Goal: Information Seeking & Learning: Learn about a topic

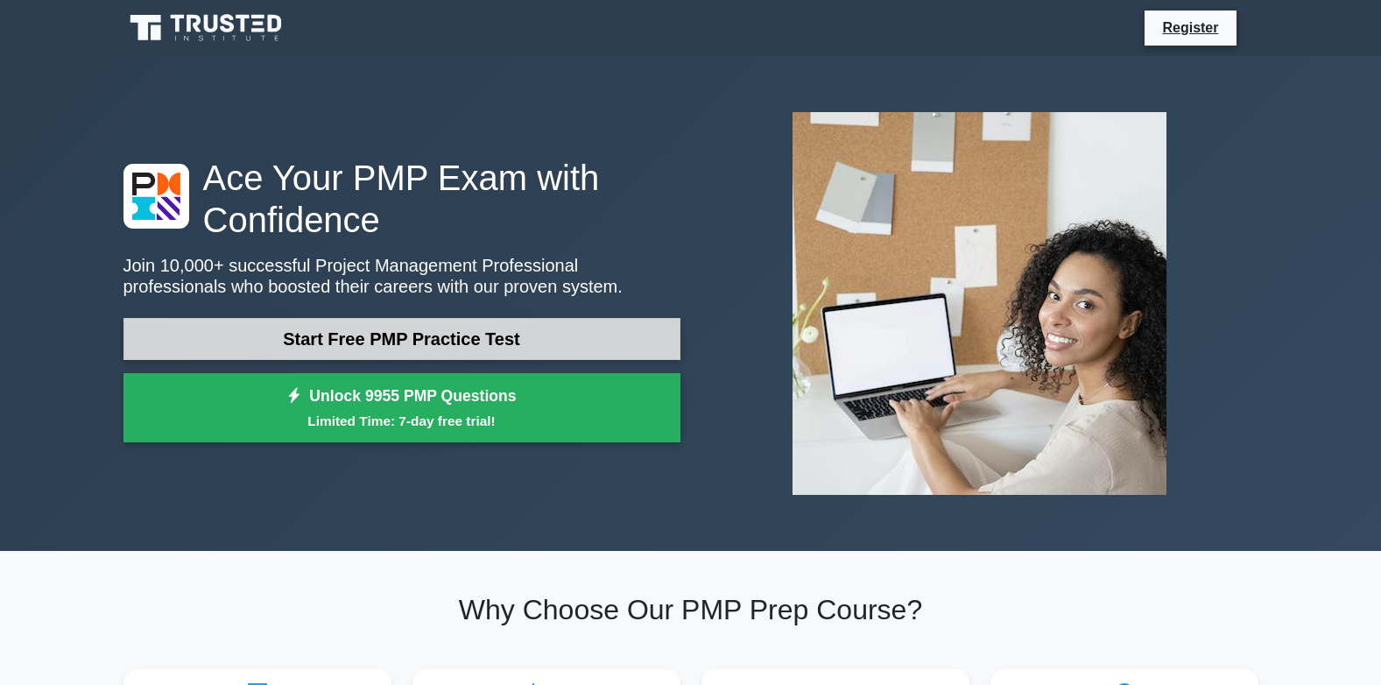
click at [397, 346] on link "Start Free PMP Practice Test" at bounding box center [402, 339] width 557 height 42
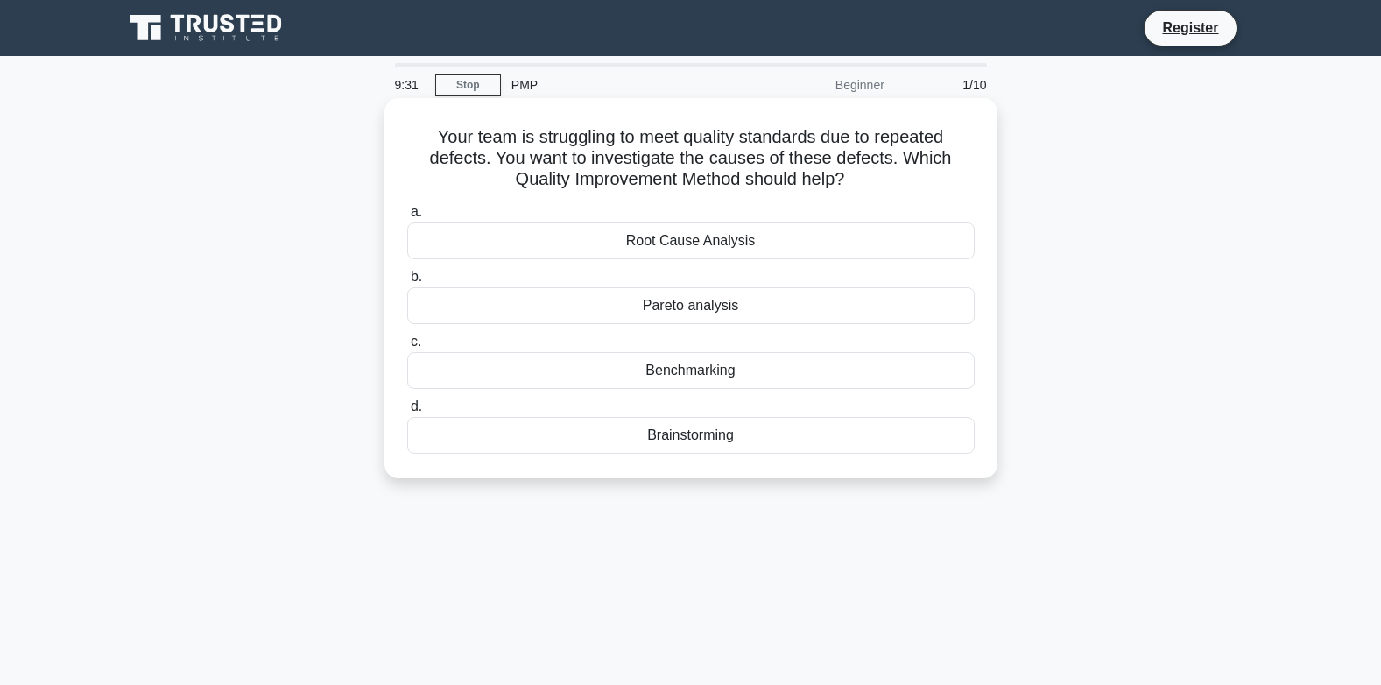
click at [667, 373] on div "Benchmarking" at bounding box center [691, 370] width 568 height 37
click at [407, 348] on input "c. Benchmarking" at bounding box center [407, 341] width 0 height 11
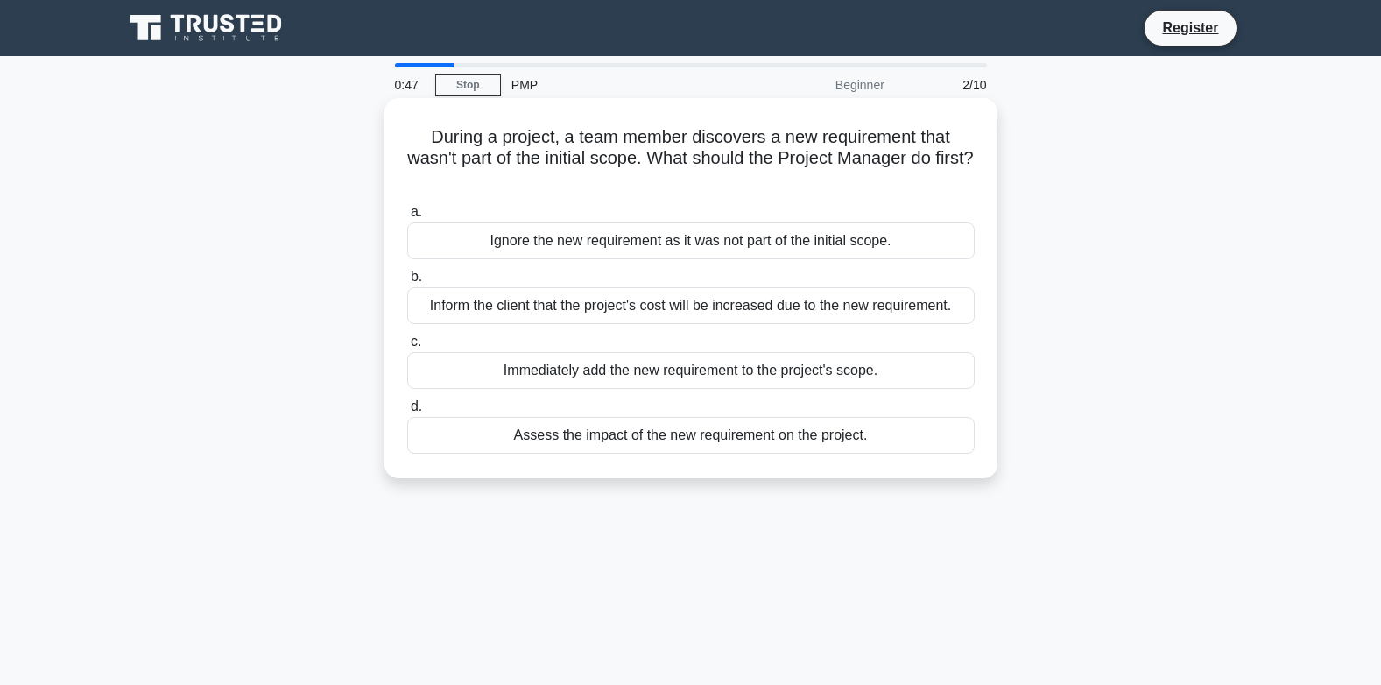
click at [510, 244] on div "Ignore the new requirement as it was not part of the initial scope." at bounding box center [691, 240] width 568 height 37
click at [407, 218] on input "a. Ignore the new requirement as it was not part of the initial scope." at bounding box center [407, 212] width 0 height 11
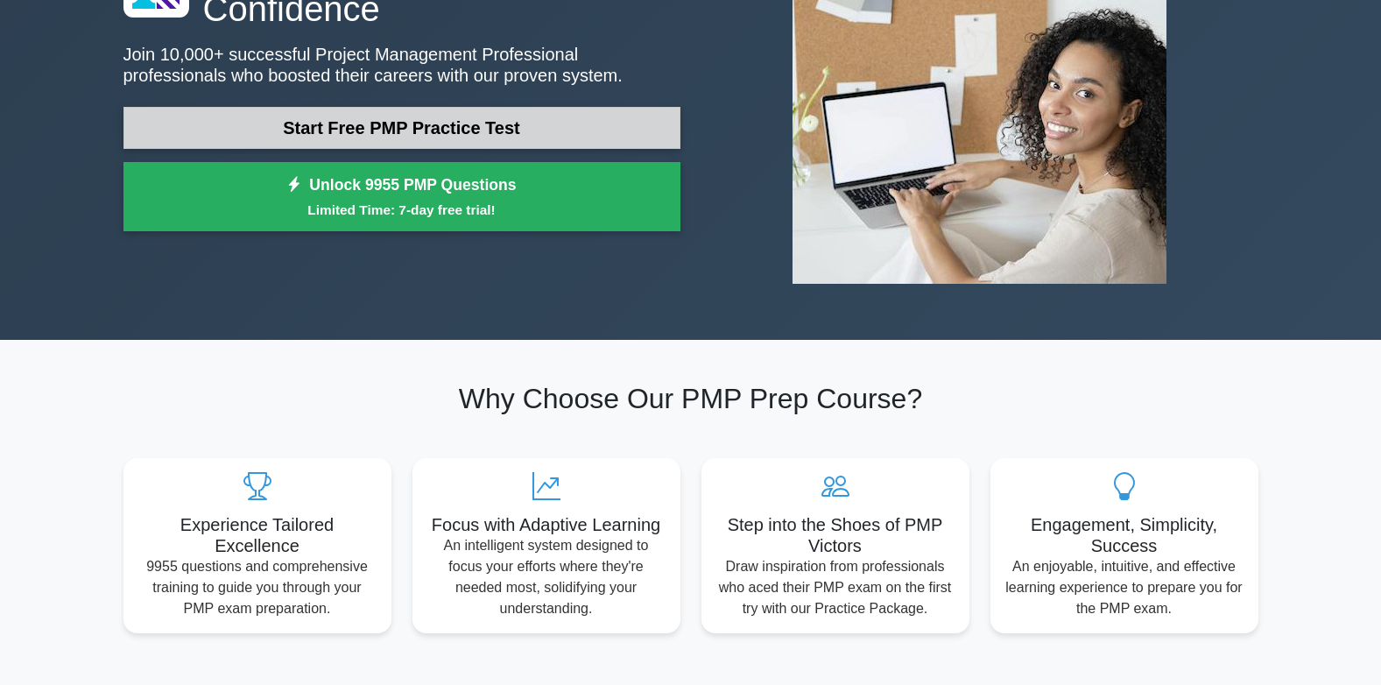
scroll to position [263, 0]
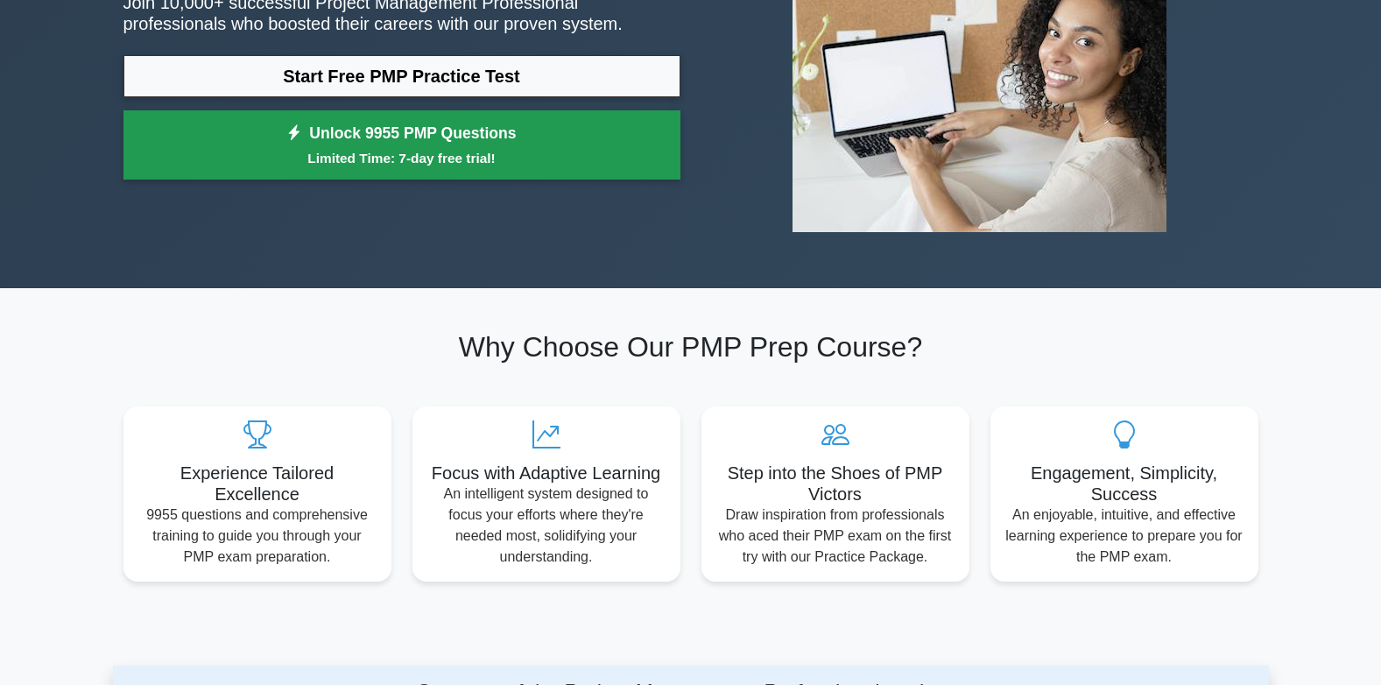
click at [451, 139] on link "Unlock 9955 PMP Questions Limited Time: 7-day free trial!" at bounding box center [402, 145] width 557 height 70
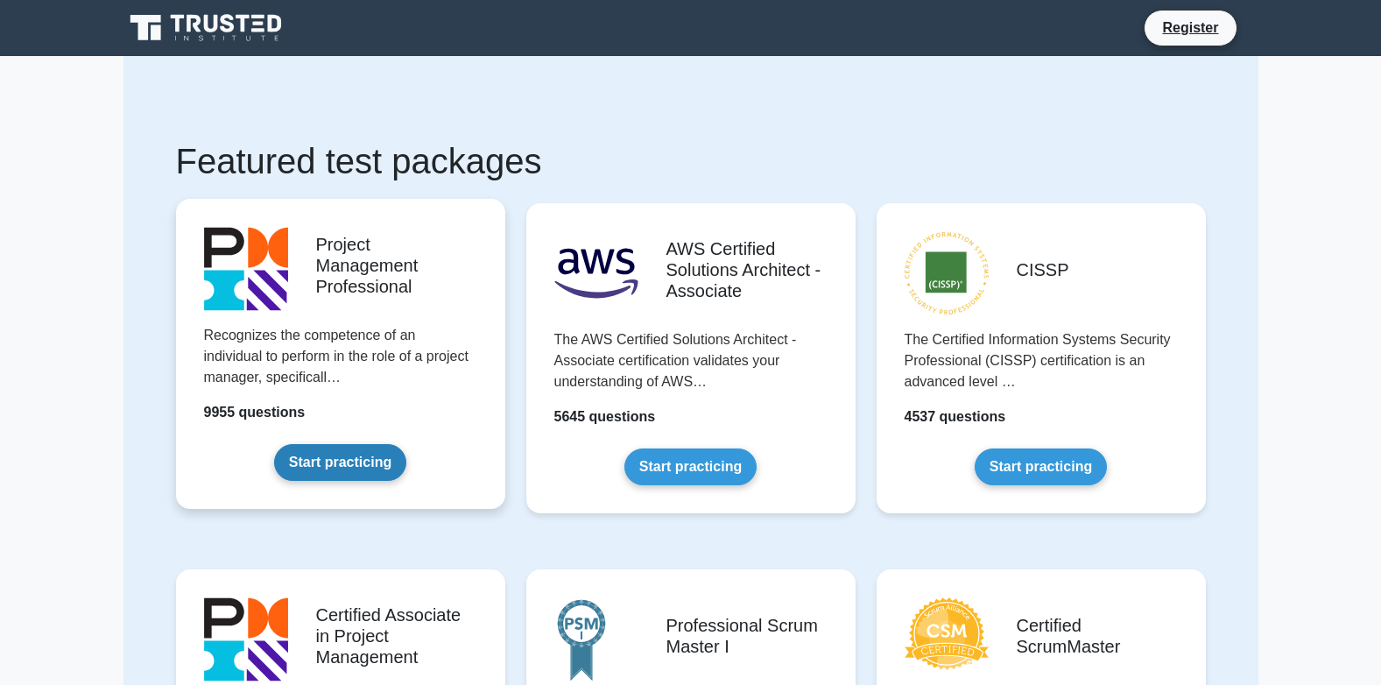
click at [314, 451] on link "Start practicing" at bounding box center [340, 462] width 132 height 37
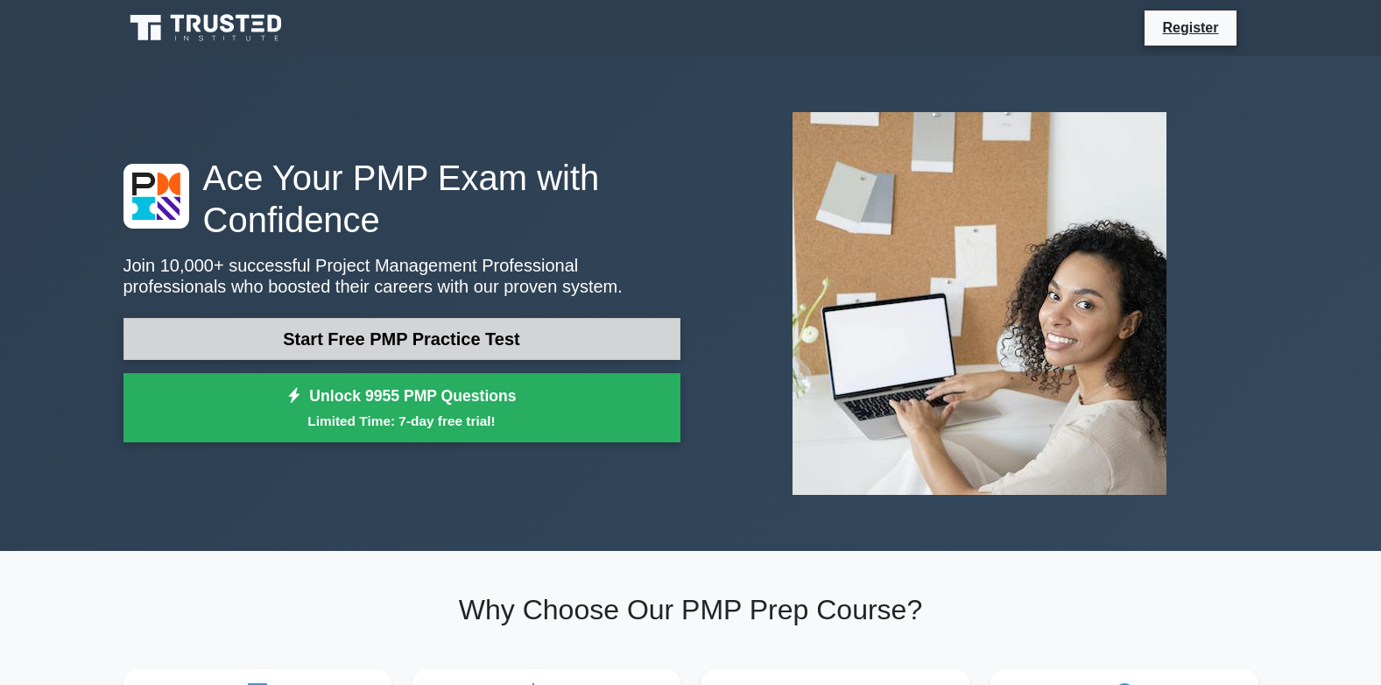
click at [369, 340] on link "Start Free PMP Practice Test" at bounding box center [402, 339] width 557 height 42
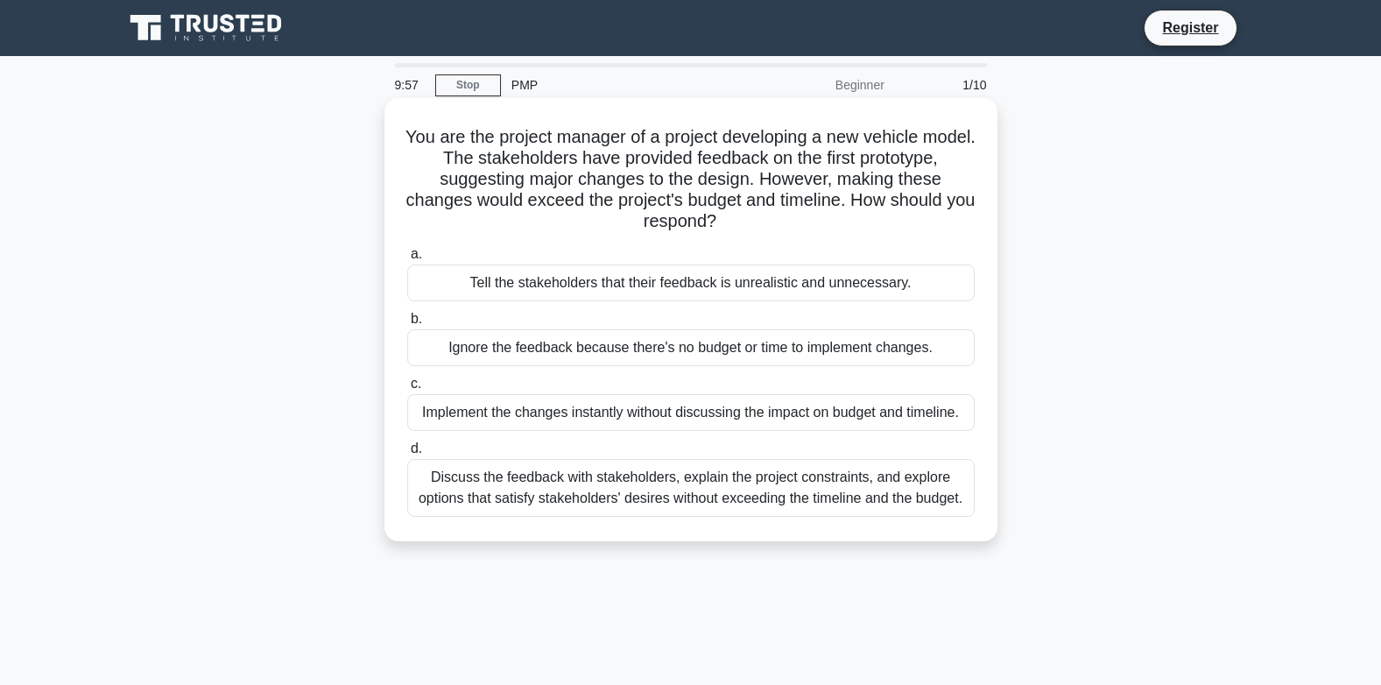
click at [462, 291] on div "Tell the stakeholders that their feedback is unrealistic and unnecessary." at bounding box center [691, 283] width 568 height 37
click at [407, 260] on input "a. Tell the stakeholders that their feedback is unrealistic and unnecessary." at bounding box center [407, 254] width 0 height 11
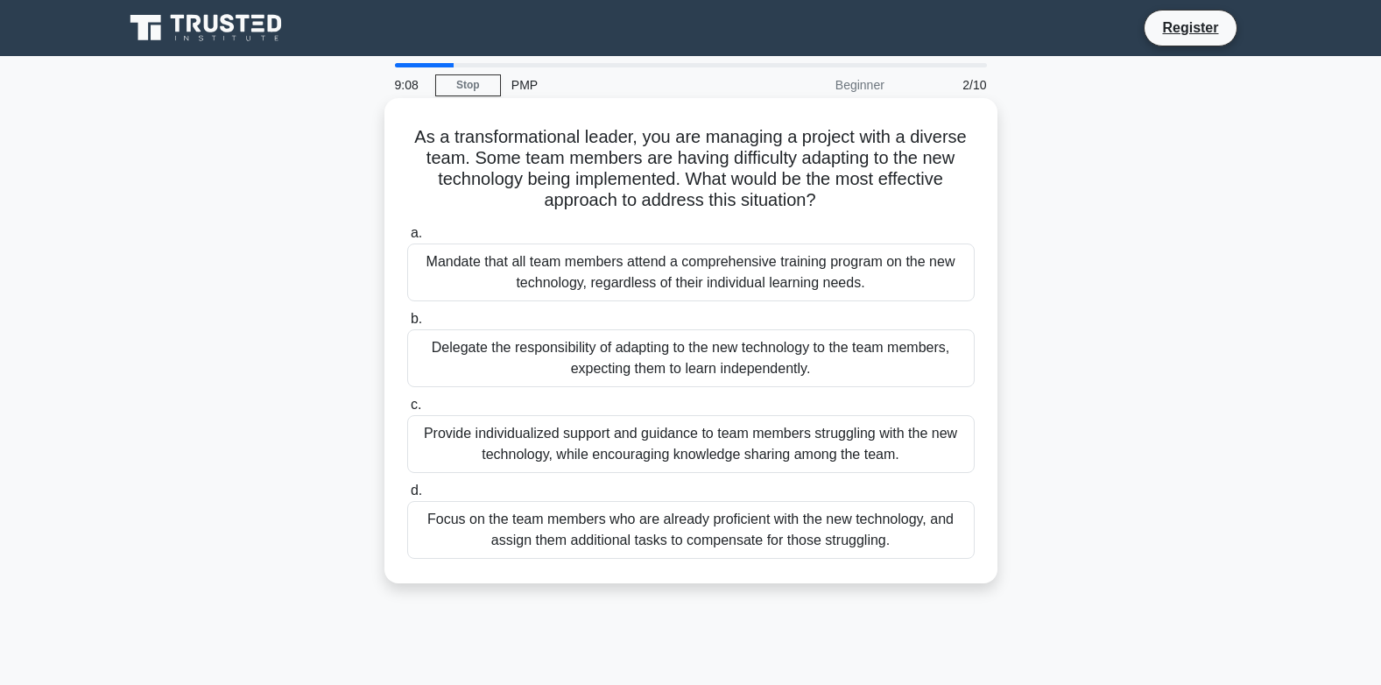
click at [507, 266] on div "Mandate that all team members attend a comprehensive training program on the ne…" at bounding box center [691, 273] width 568 height 58
click at [407, 239] on input "a. Mandate that all team members attend a comprehensive training program on the…" at bounding box center [407, 233] width 0 height 11
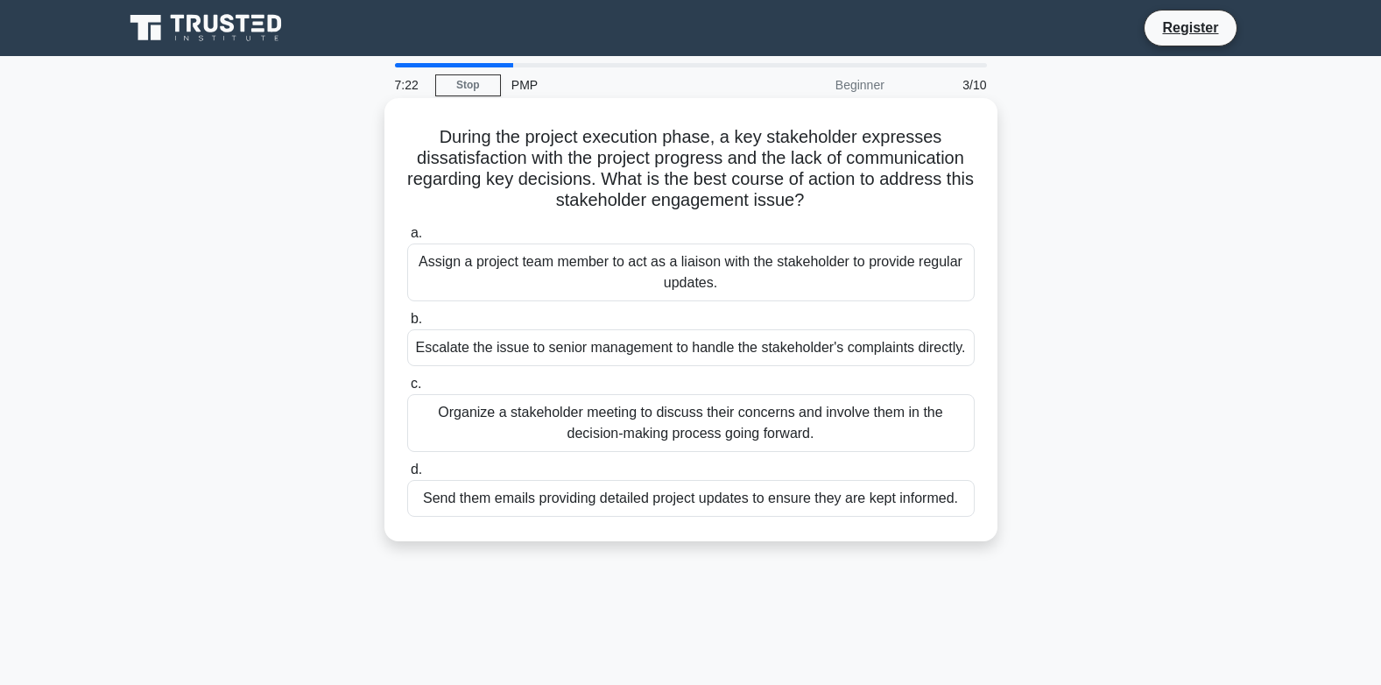
click at [705, 420] on div "Organize a stakeholder meeting to discuss their concerns and involve them in th…" at bounding box center [691, 423] width 568 height 58
click at [407, 390] on input "c. Organize a stakeholder meeting to discuss their concerns and involve them in…" at bounding box center [407, 383] width 0 height 11
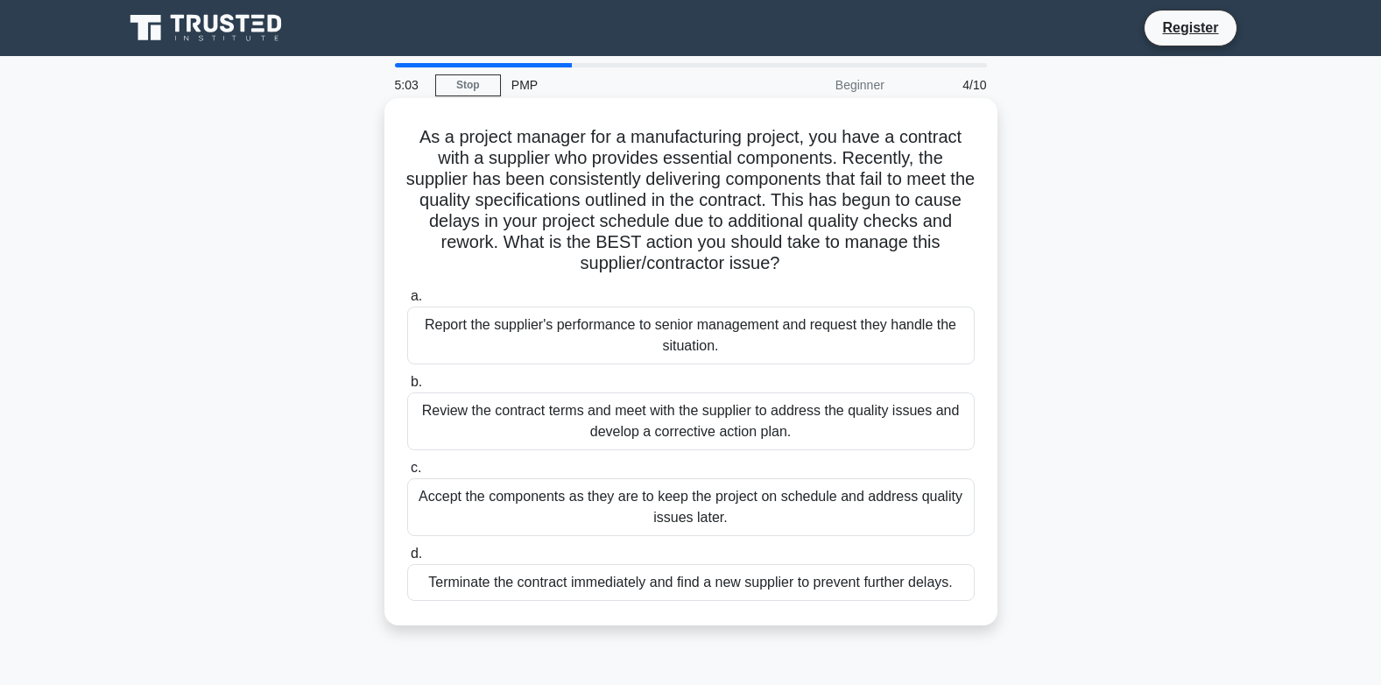
click at [648, 329] on div "Report the supplier's performance to senior management and request they handle …" at bounding box center [691, 336] width 568 height 58
click at [407, 302] on input "a. Report the supplier's performance to senior management and request they hand…" at bounding box center [407, 296] width 0 height 11
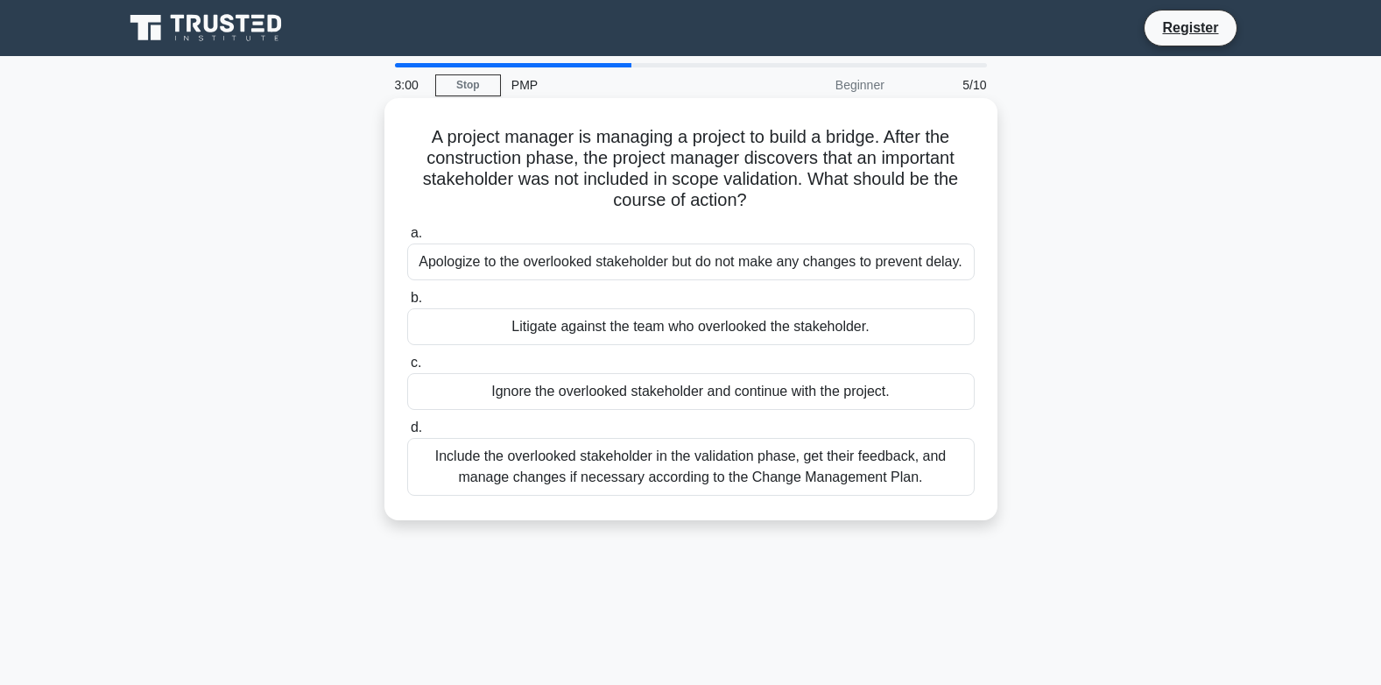
click at [926, 463] on div "Include the overlooked stakeholder in the validation phase, get their feedback,…" at bounding box center [691, 467] width 568 height 58
click at [407, 434] on input "d. Include the overlooked stakeholder in the validation phase, get their feedba…" at bounding box center [407, 427] width 0 height 11
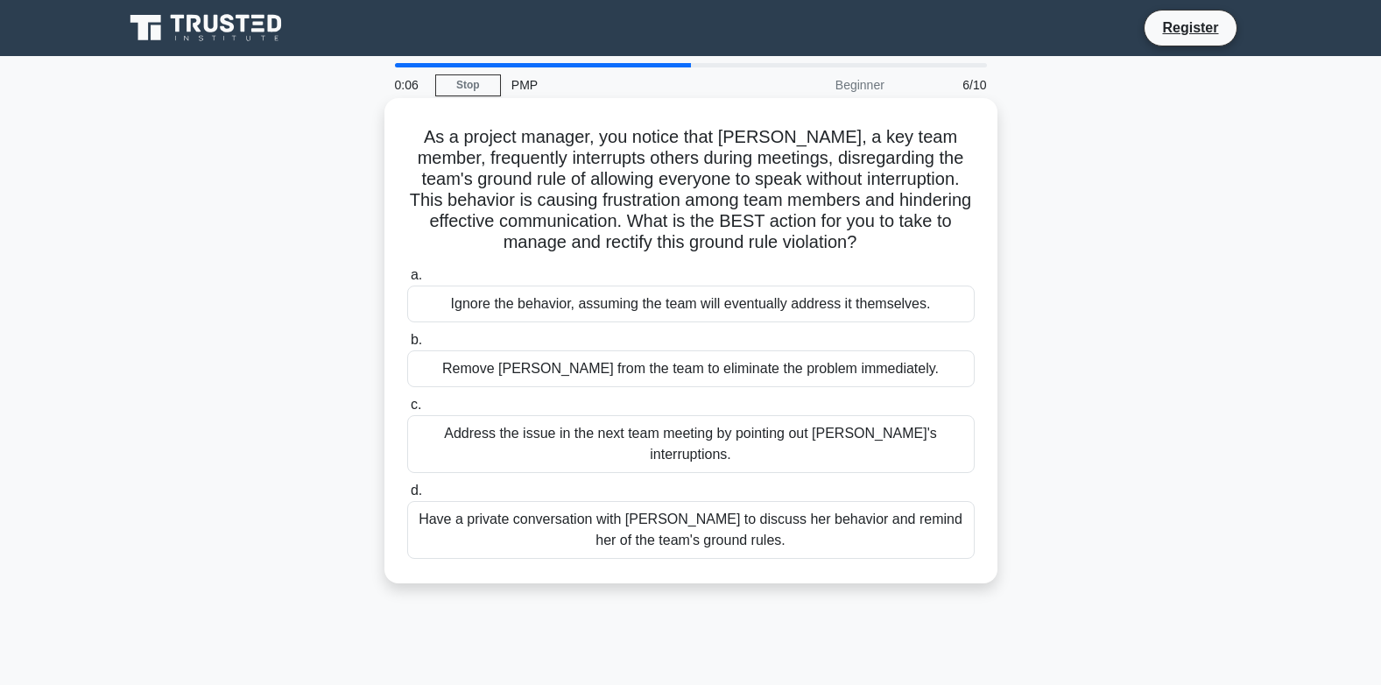
click at [625, 522] on div "Have a private conversation with Rachel to discuss her behavior and remind her …" at bounding box center [691, 530] width 568 height 58
click at [407, 497] on input "d. Have a private conversation with Rachel to discuss her behavior and remind h…" at bounding box center [407, 490] width 0 height 11
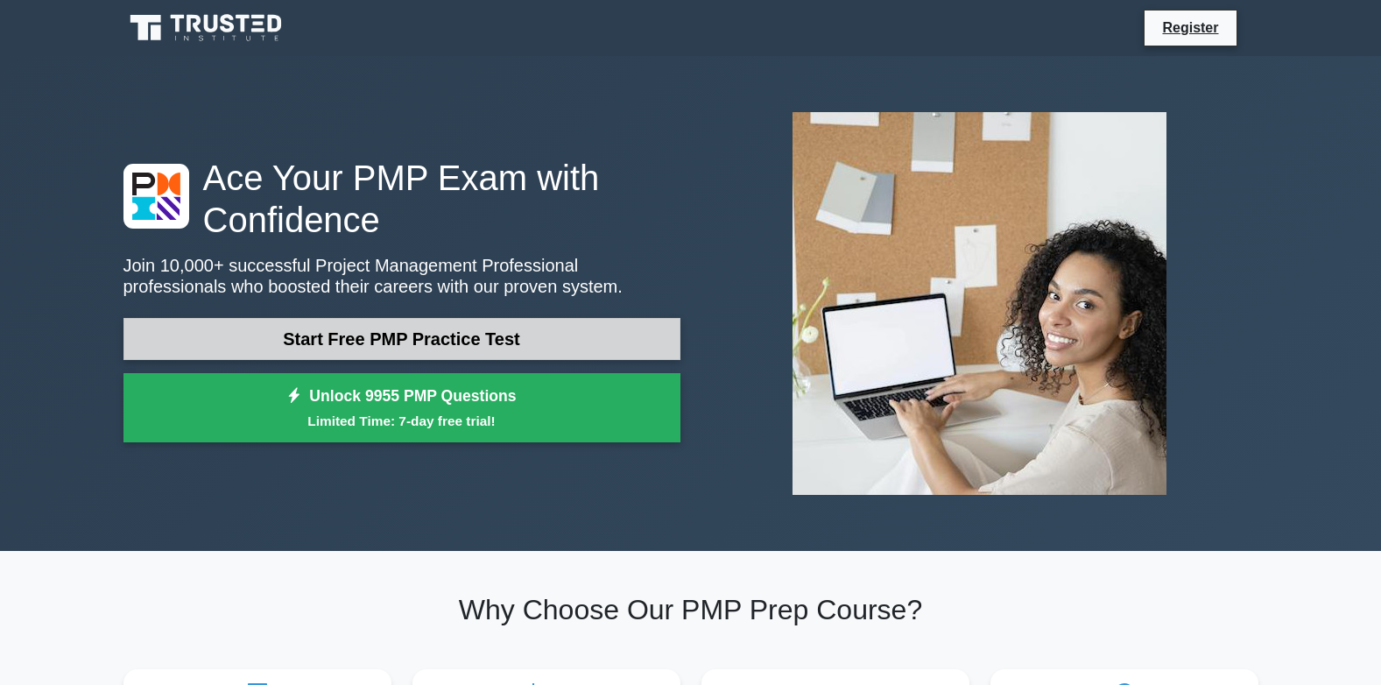
click at [273, 343] on link "Start Free PMP Practice Test" at bounding box center [402, 339] width 557 height 42
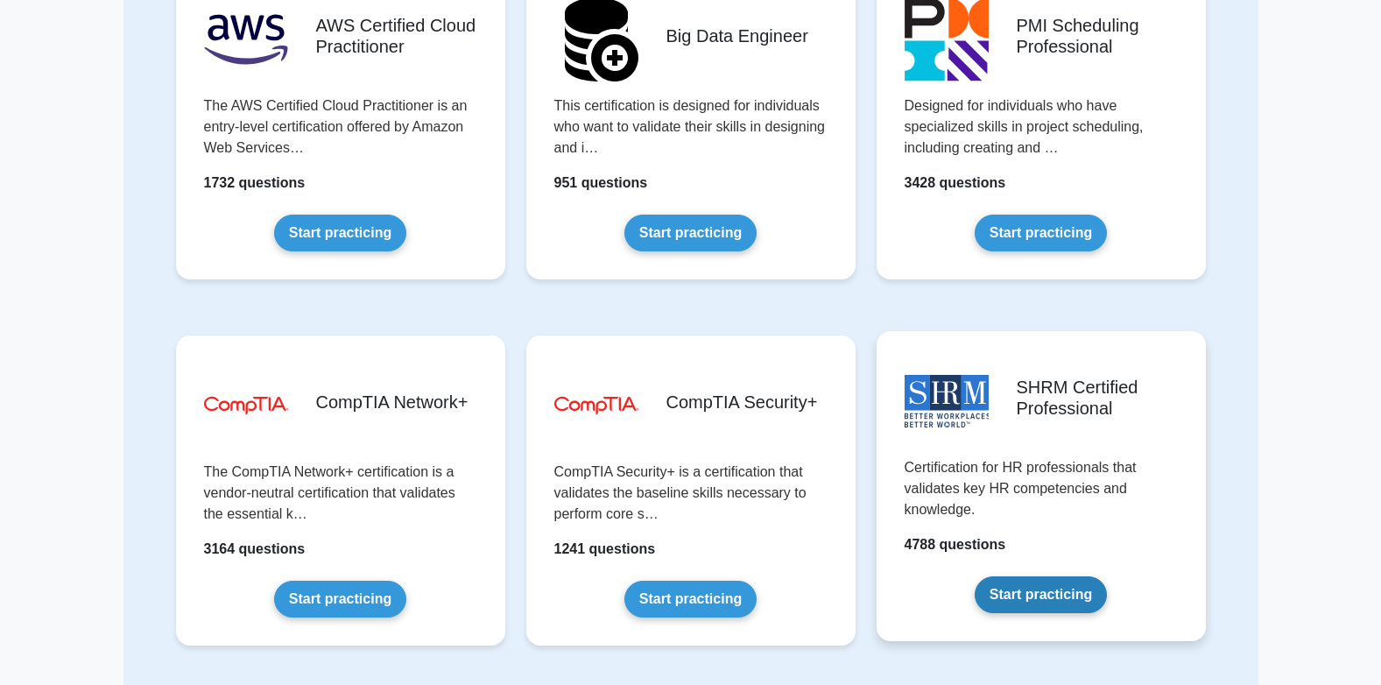
scroll to position [2803, 0]
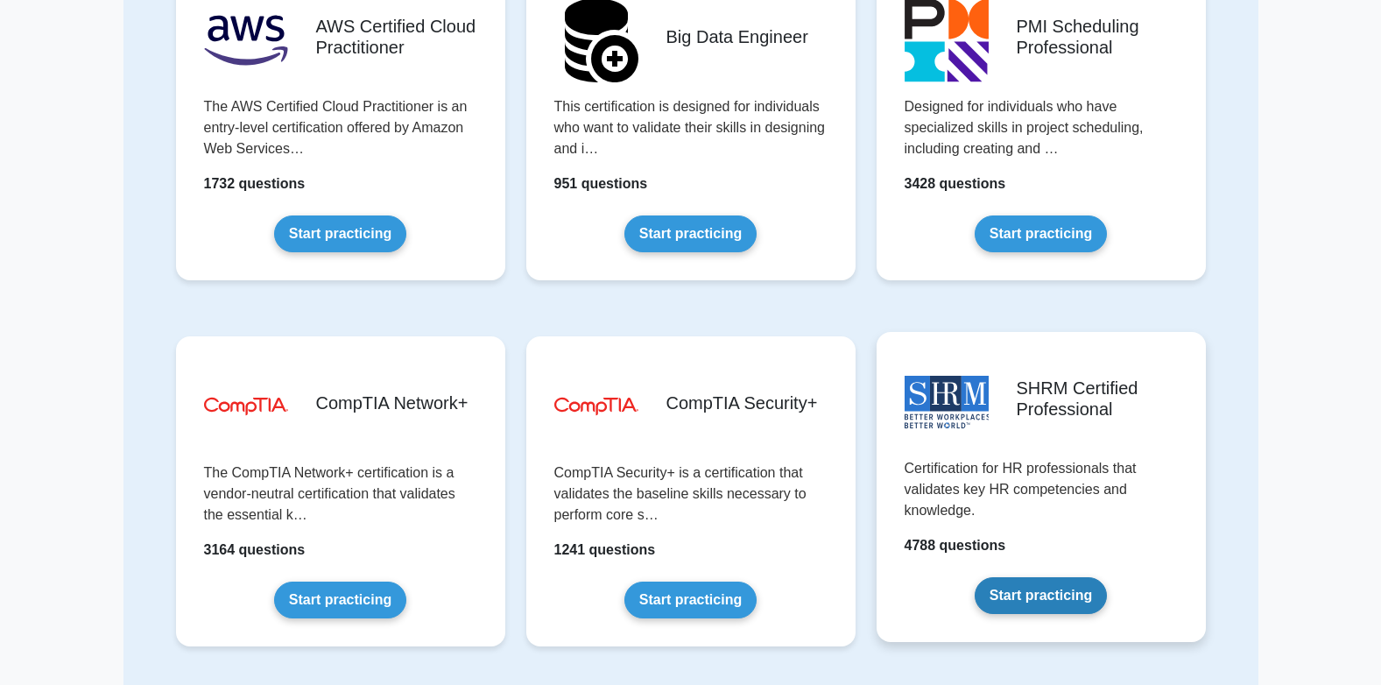
click at [1052, 597] on link "Start practicing" at bounding box center [1041, 595] width 132 height 37
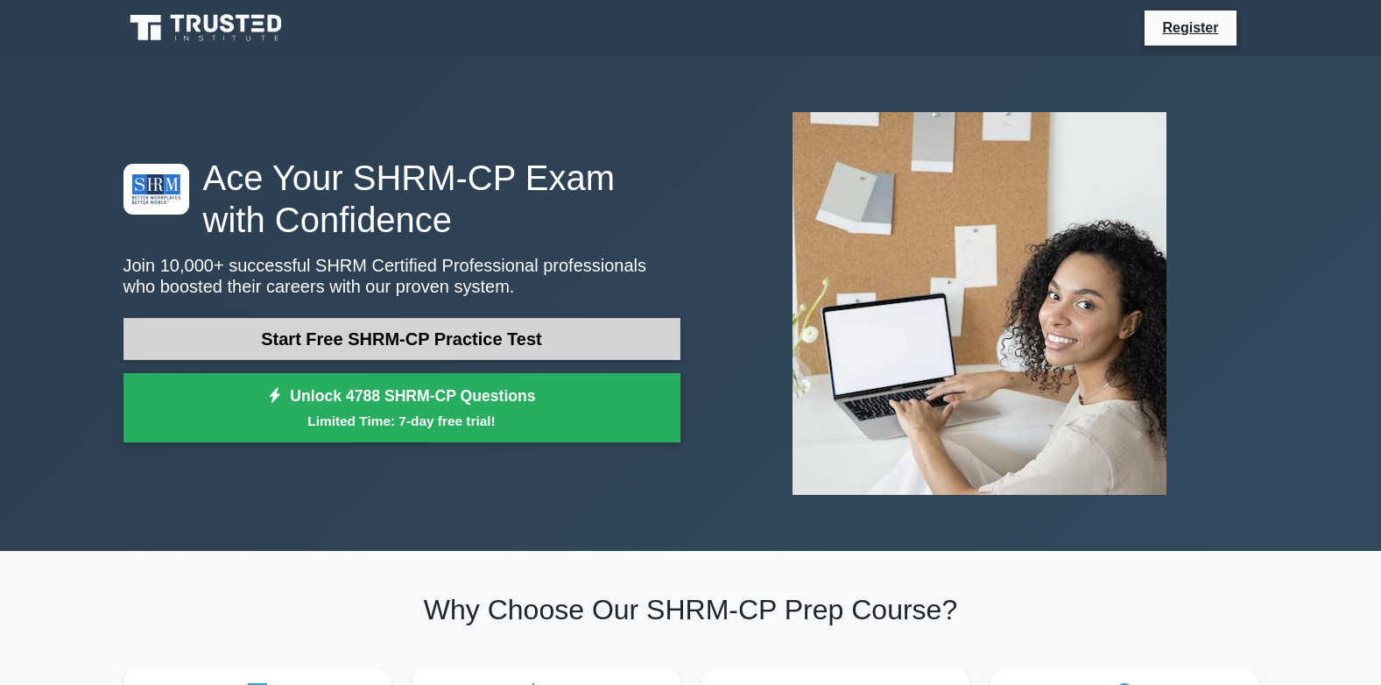
click at [365, 335] on link "Start Free SHRM-CP Practice Test" at bounding box center [402, 339] width 557 height 42
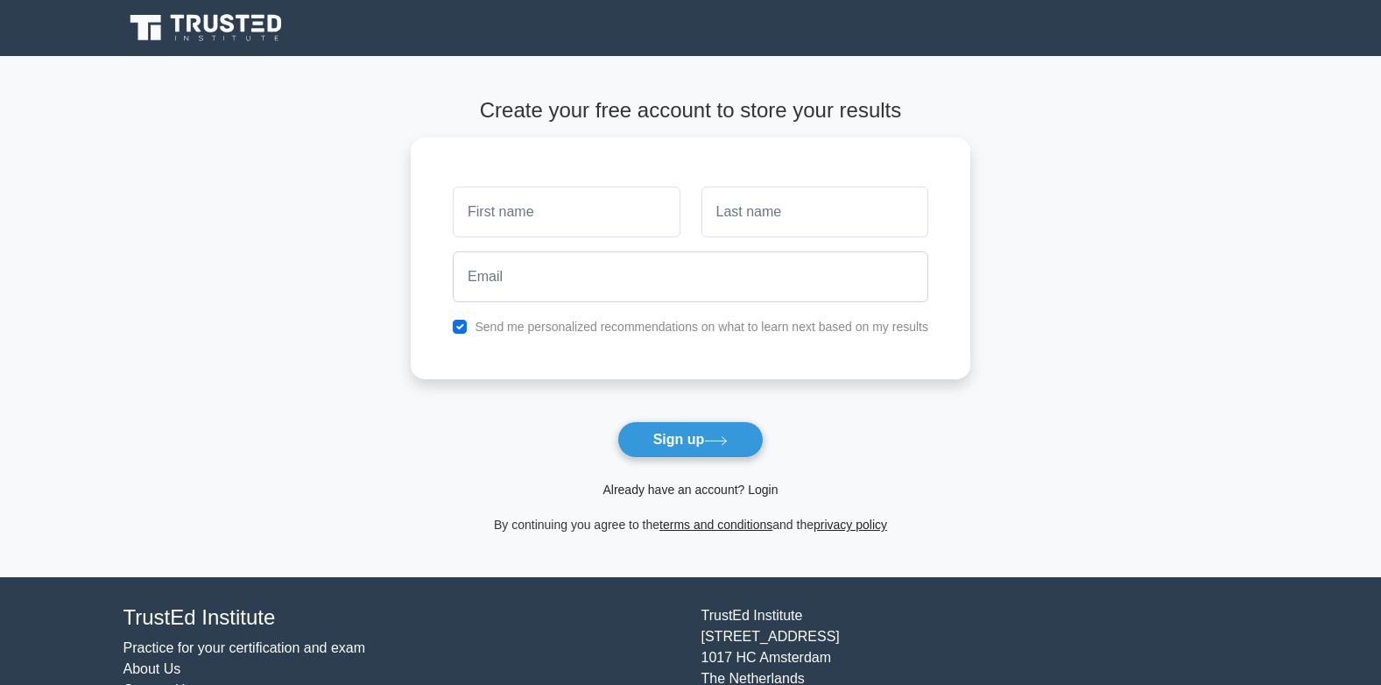
click at [663, 496] on link "Already have an account? Login" at bounding box center [690, 490] width 175 height 14
